Goal: Task Accomplishment & Management: Manage account settings

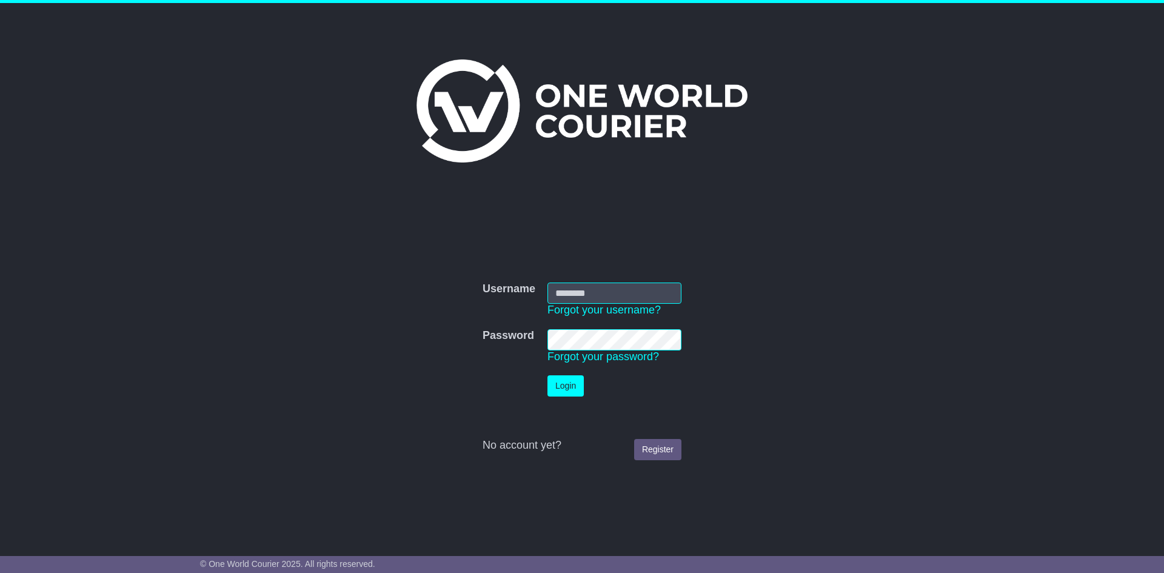
type input "**********"
click at [568, 380] on button "Login" at bounding box center [565, 385] width 36 height 21
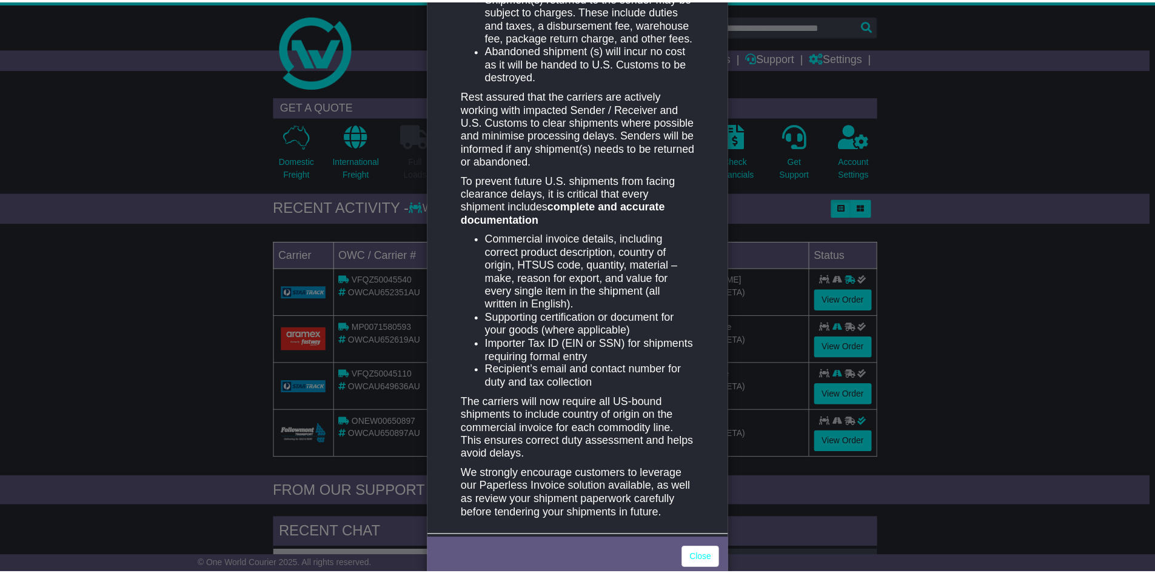
scroll to position [476, 0]
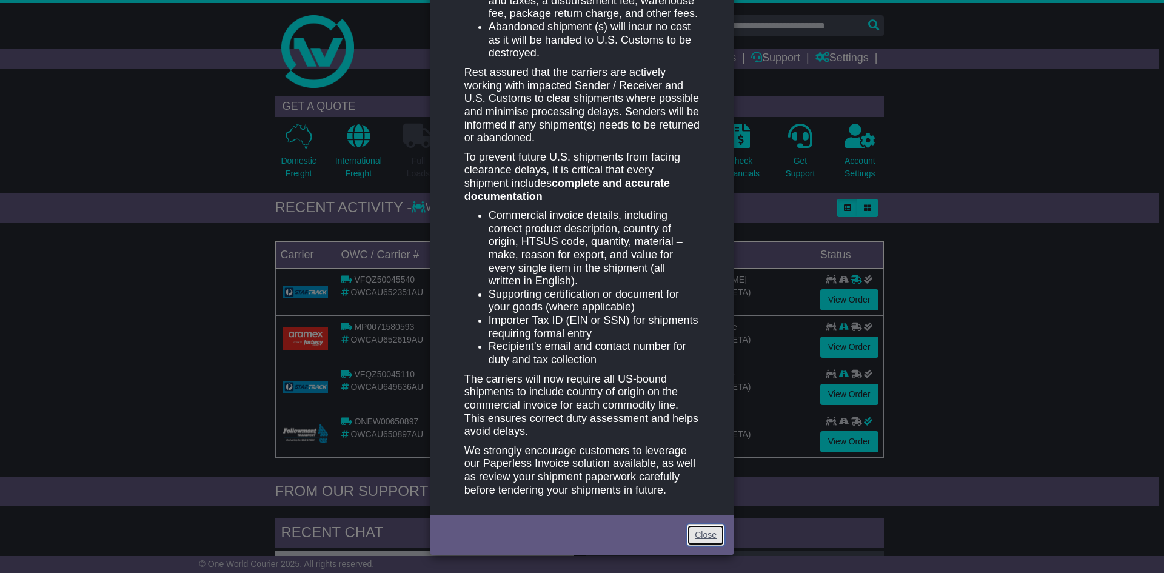
click at [696, 539] on link "Close" at bounding box center [706, 534] width 38 height 21
